Goal: Task Accomplishment & Management: Use online tool/utility

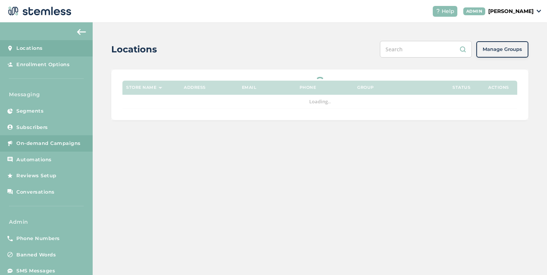
click at [54, 141] on span "On-demand Campaigns" at bounding box center [48, 143] width 64 height 7
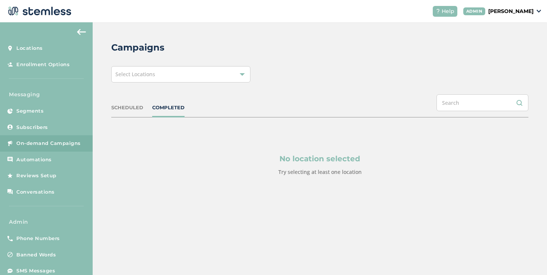
click at [156, 80] on div "Select Locations" at bounding box center [180, 74] width 139 height 16
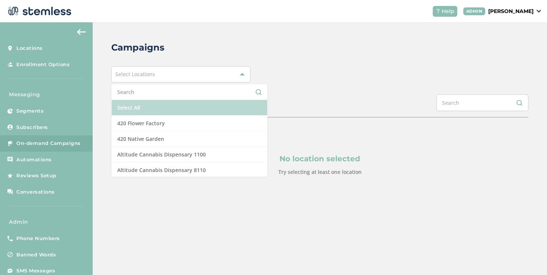
click at [146, 102] on li "Select All" at bounding box center [190, 108] width 156 height 16
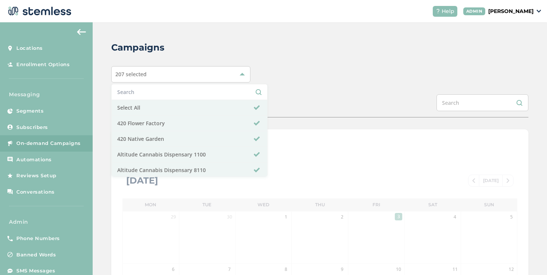
click at [107, 101] on div "Campaigns 207 selected Select All 420 Flower Factory 420 Native Garden Altitude…" at bounding box center [320, 262] width 454 height 481
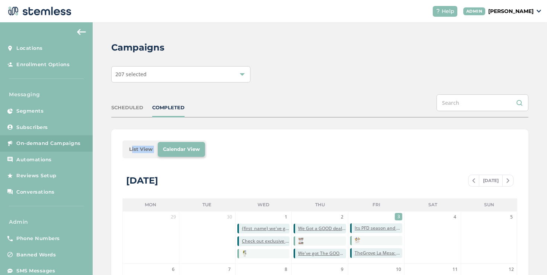
click at [138, 144] on li "List View" at bounding box center [141, 149] width 34 height 15
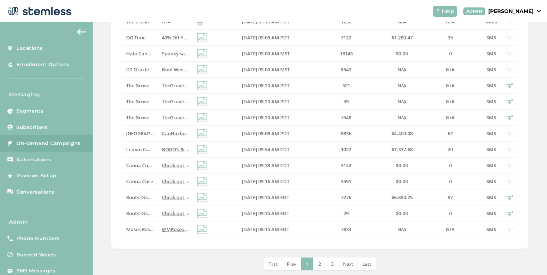
scroll to position [287, 0]
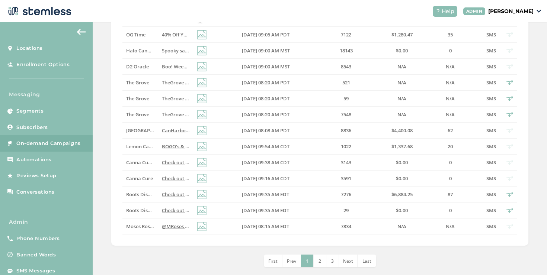
click at [319, 259] on span "2" at bounding box center [320, 261] width 3 height 6
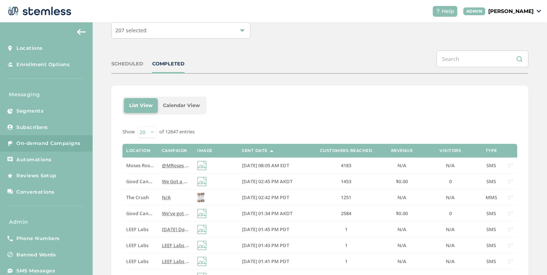
scroll to position [0, 0]
